Goal: Information Seeking & Learning: Check status

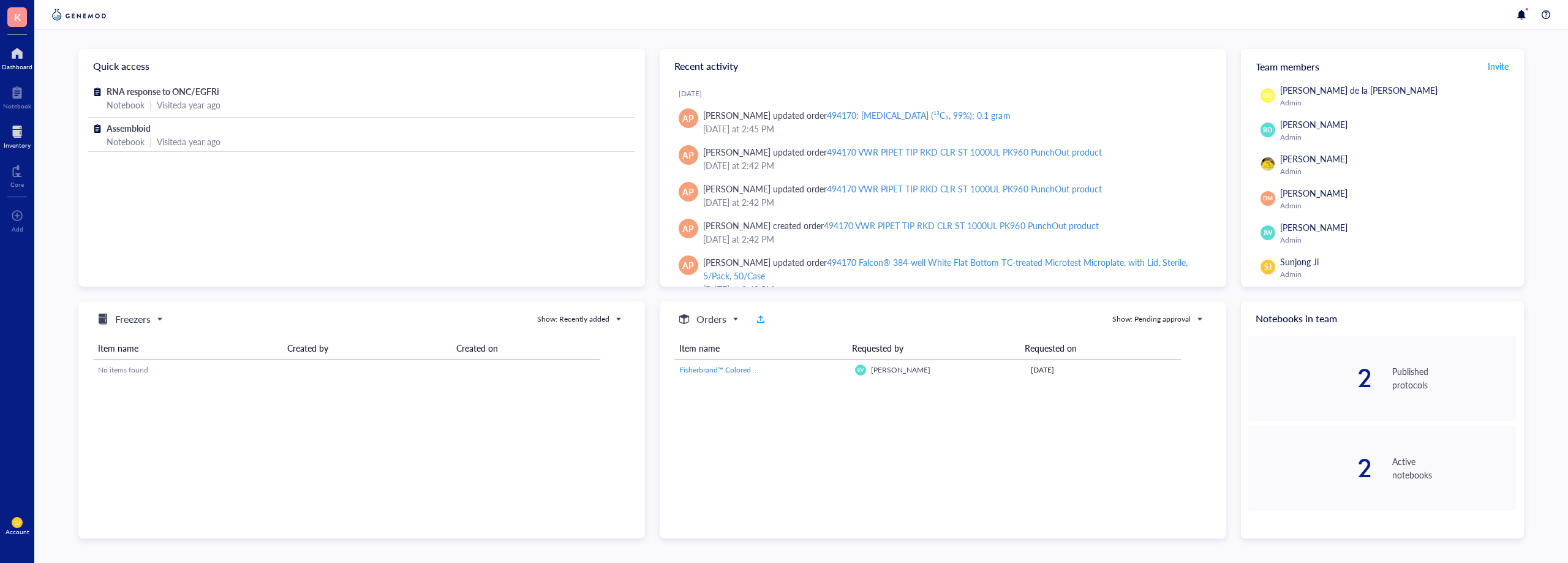
click at [12, 140] on div at bounding box center [17, 132] width 27 height 19
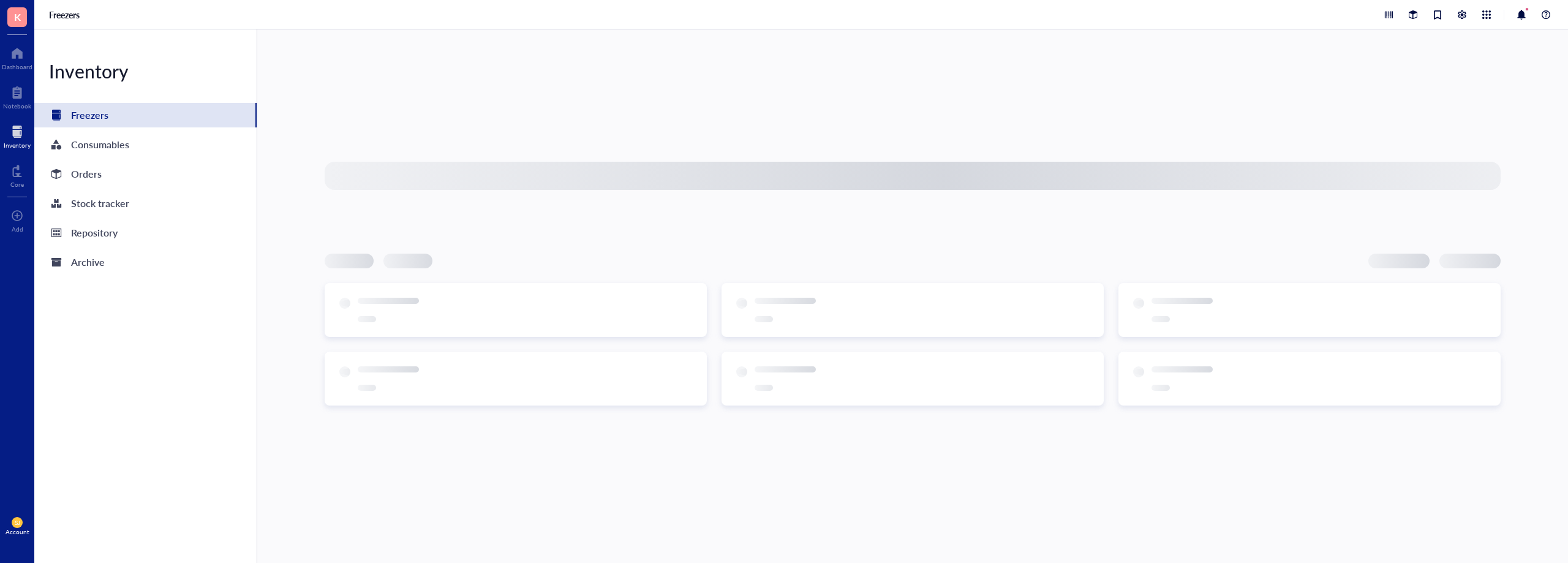
click at [107, 188] on div "Inventory Freezers Consumables Orders Stock tracker Repository Archive" at bounding box center [146, 296] width 223 height 534
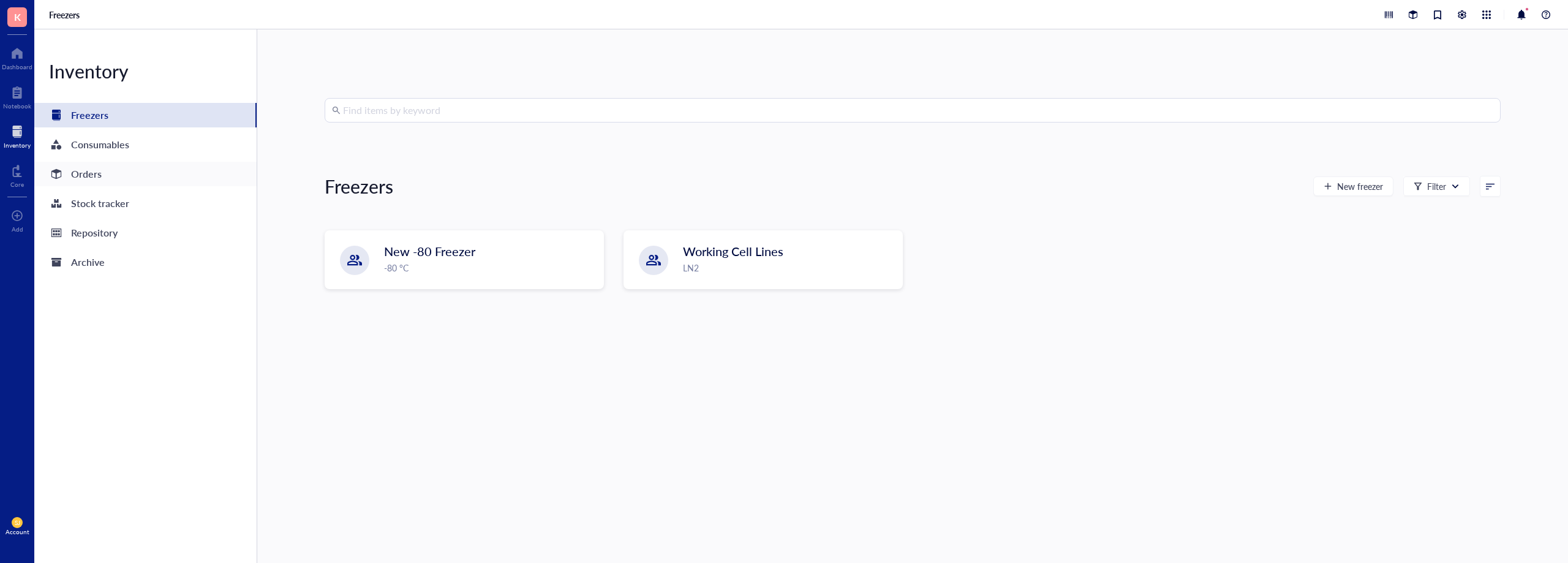
click at [115, 165] on div "Orders" at bounding box center [145, 174] width 222 height 25
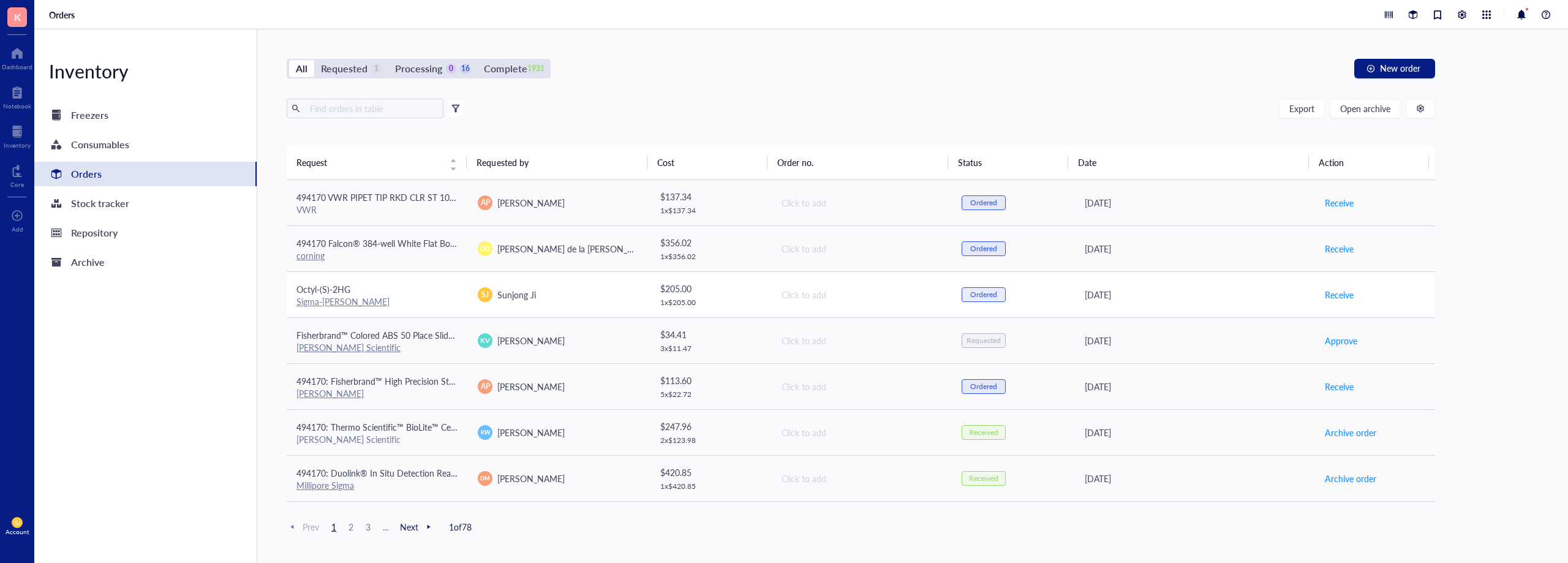
click at [397, 300] on div "Sigma-[PERSON_NAME]" at bounding box center [377, 301] width 161 height 11
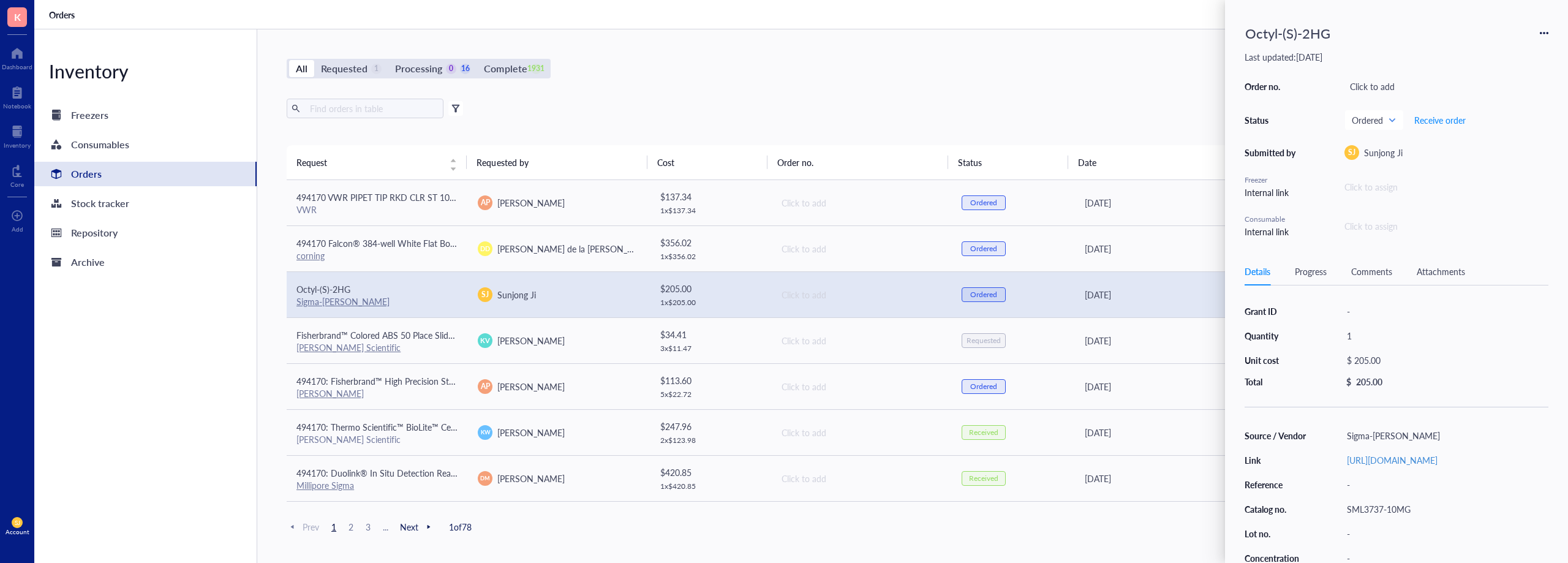
click at [550, 103] on div "Export Open archive" at bounding box center [861, 108] width 1148 height 19
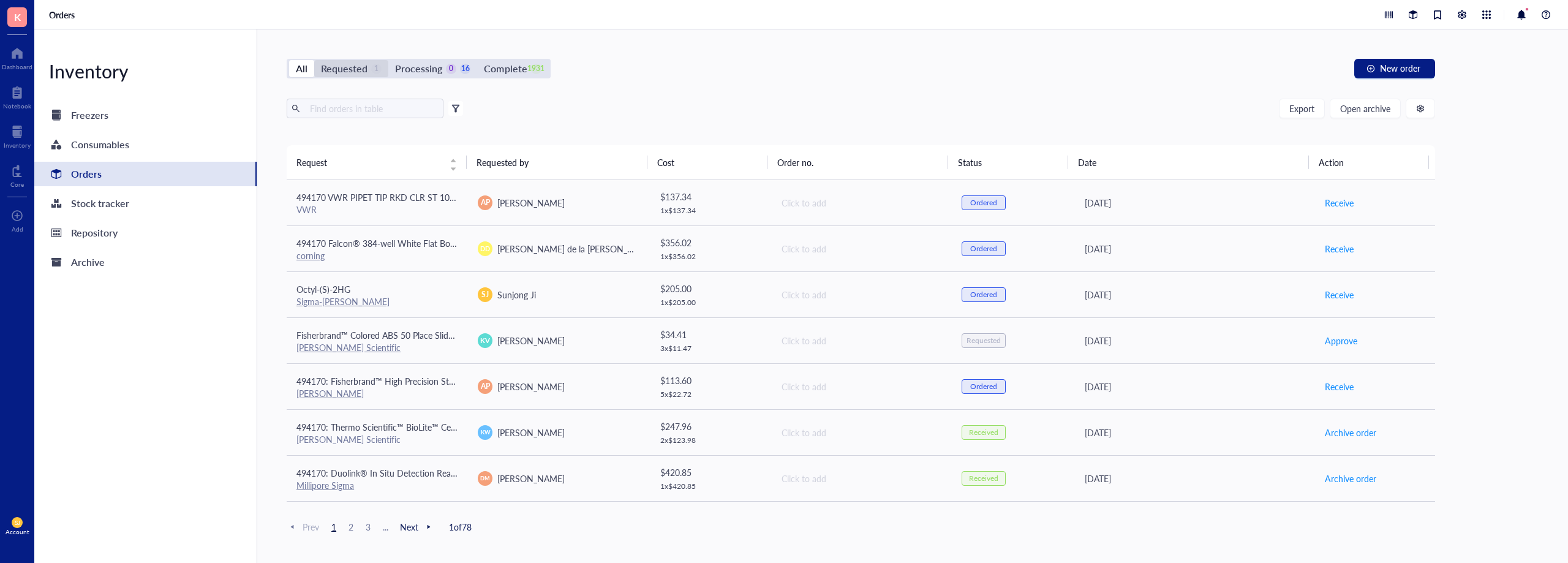
click at [374, 73] on div "1" at bounding box center [377, 69] width 11 height 11
click at [314, 60] on input "Requested 1" at bounding box center [314, 60] width 0 height 0
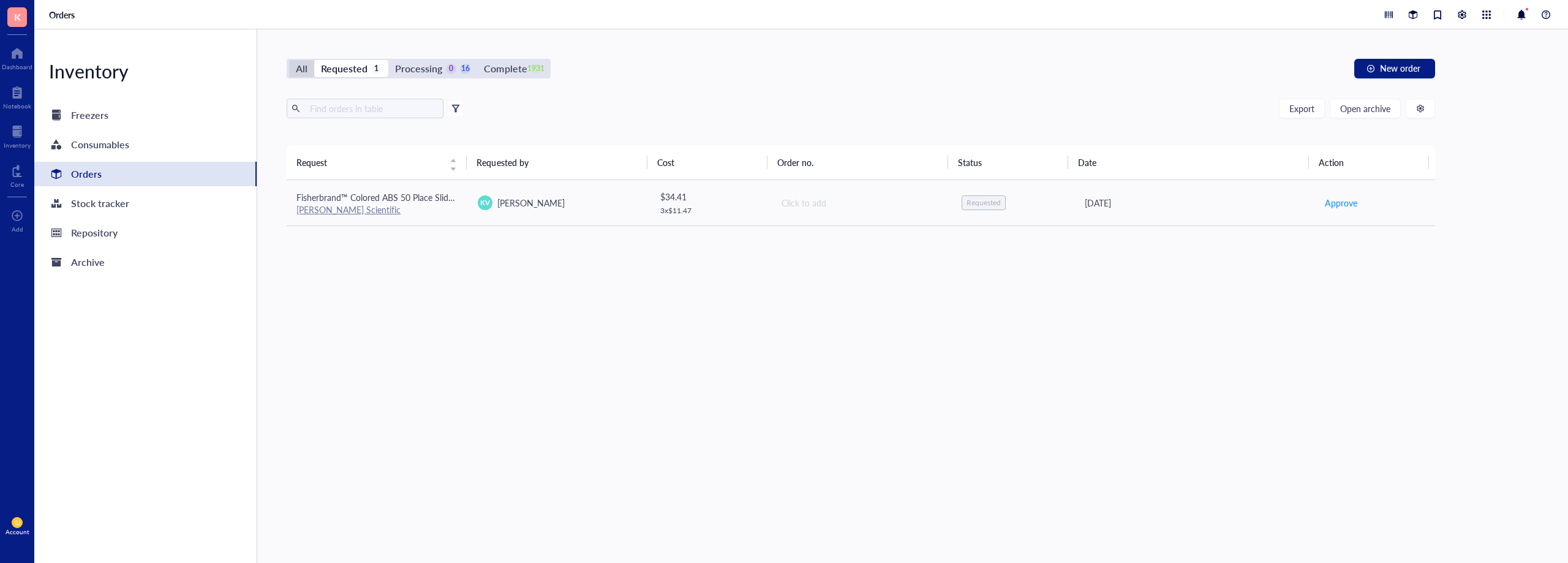
click at [299, 68] on div "All" at bounding box center [301, 68] width 12 height 17
click at [289, 60] on input "All" at bounding box center [289, 60] width 0 height 0
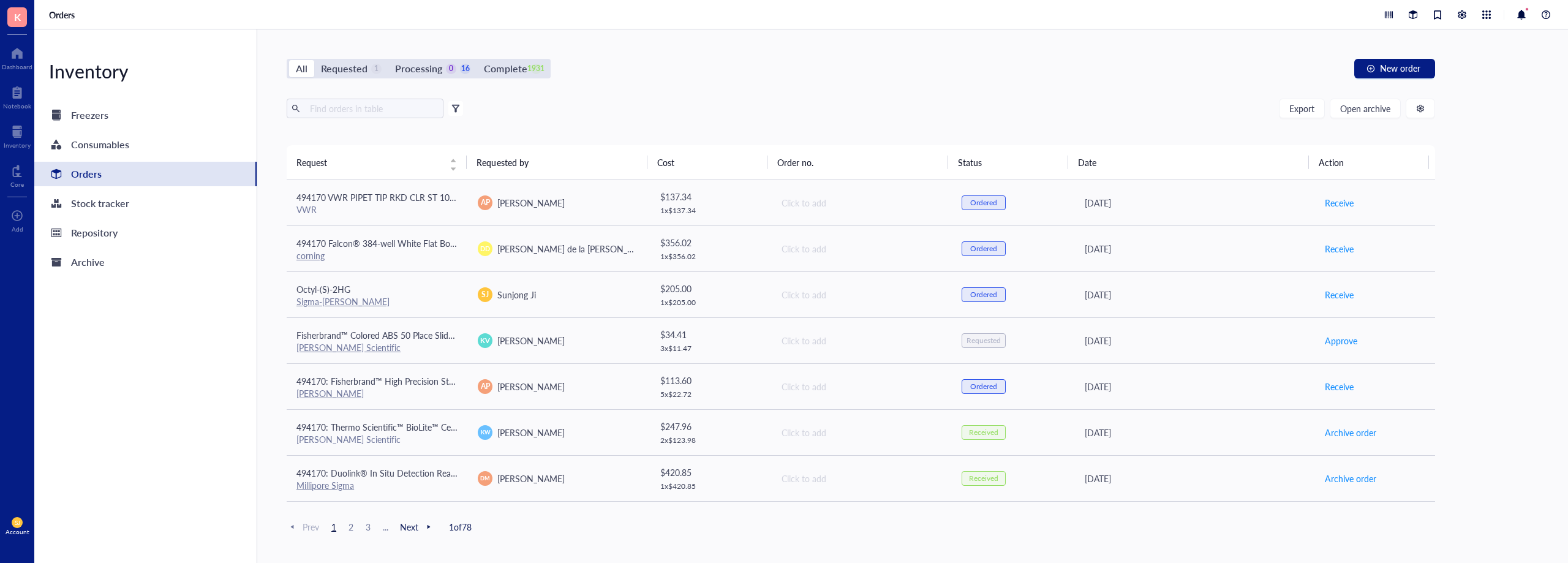
click at [453, 110] on div at bounding box center [455, 108] width 8 height 8
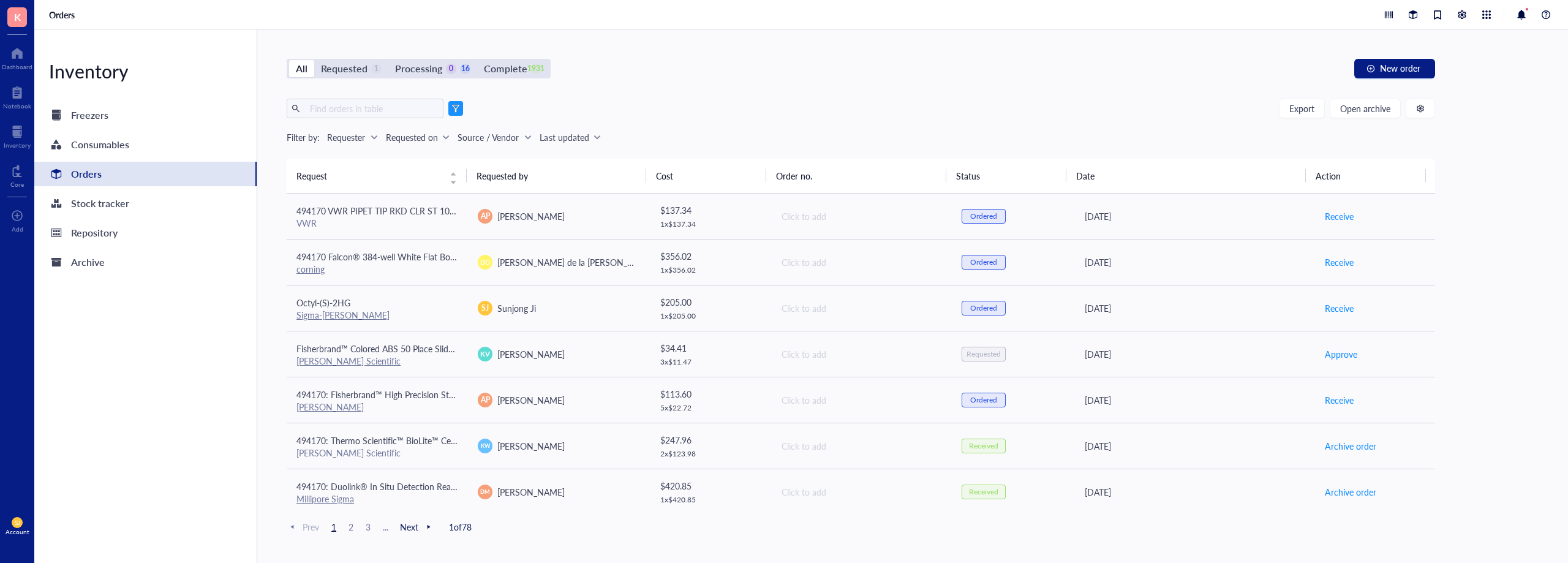
click at [344, 140] on div "Requester" at bounding box center [345, 138] width 38 height 14
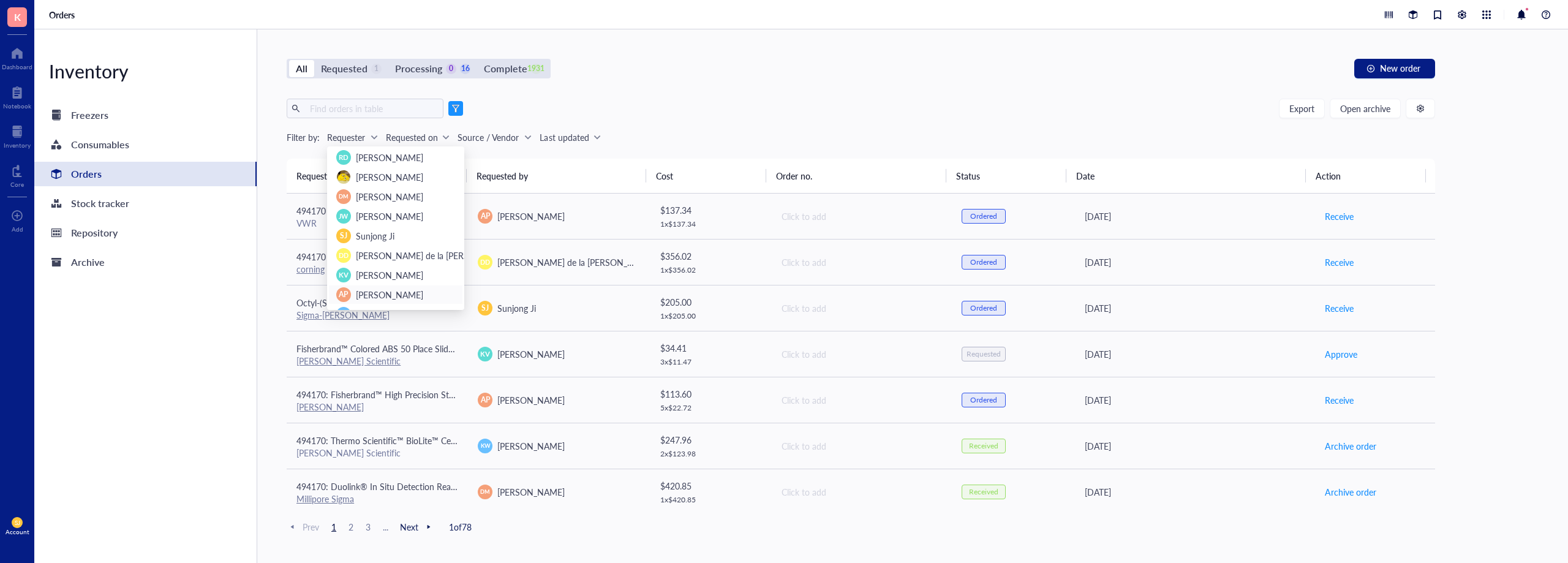
scroll to position [41, 0]
click at [352, 192] on div "SJ Sunjong Ji" at bounding box center [395, 195] width 119 height 15
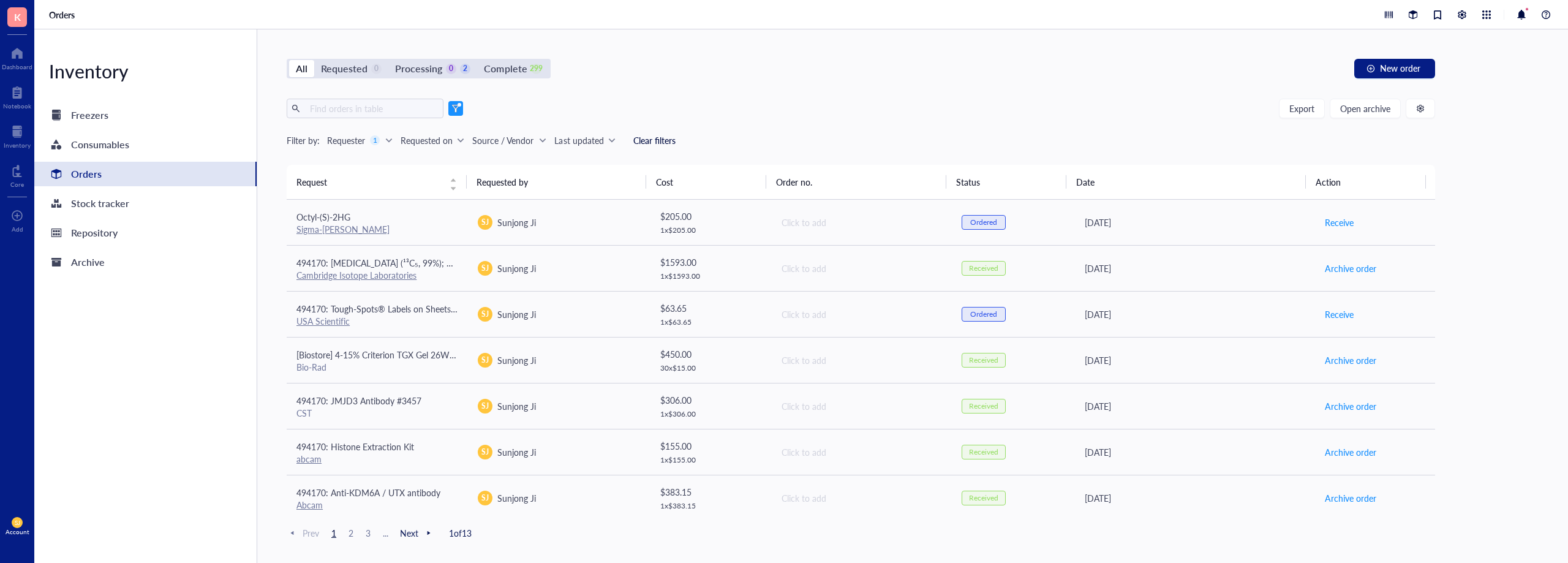
click at [648, 87] on div "All Requested 0 Processing 0 2 Complete 299 New order Export Open archive Filte…" at bounding box center [861, 296] width 1207 height 534
